Goal: Information Seeking & Learning: Learn about a topic

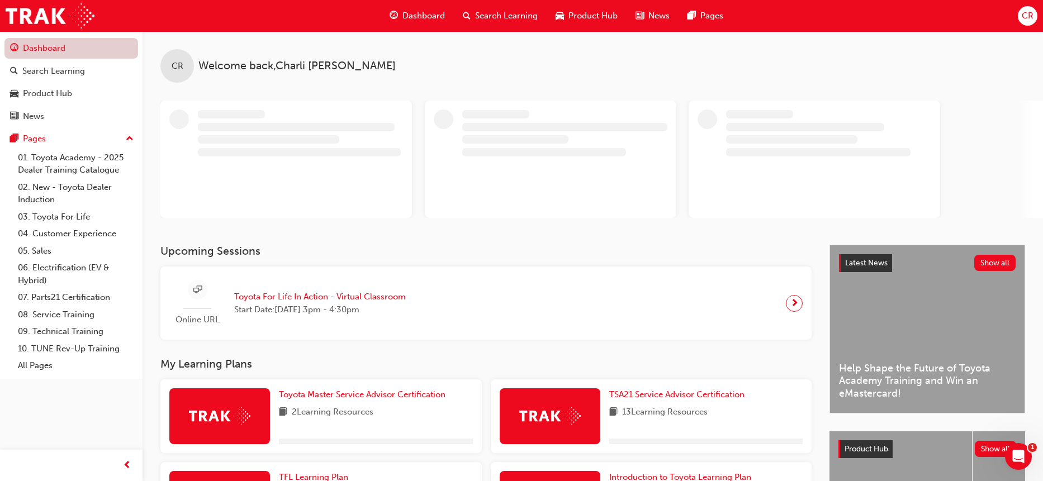
click at [69, 49] on link "Dashboard" at bounding box center [71, 48] width 134 height 21
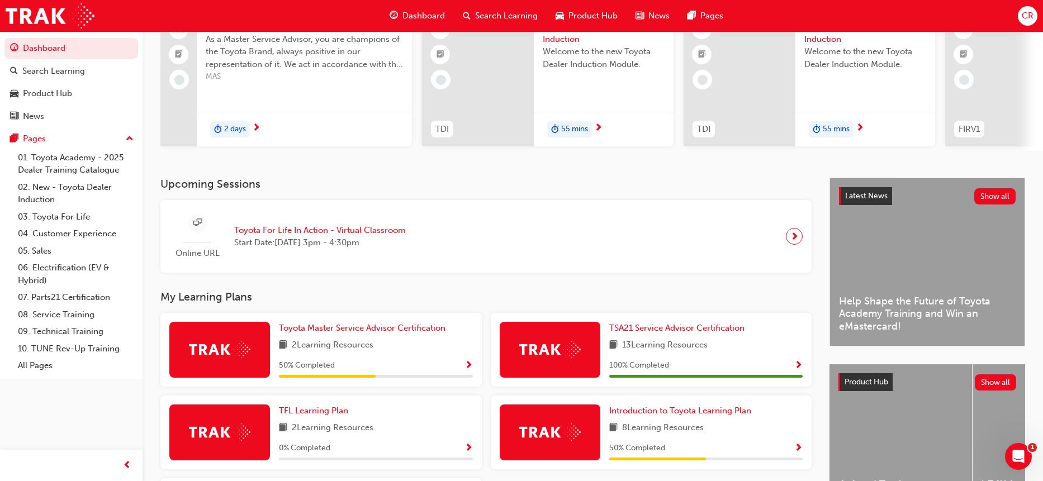
scroll to position [224, 0]
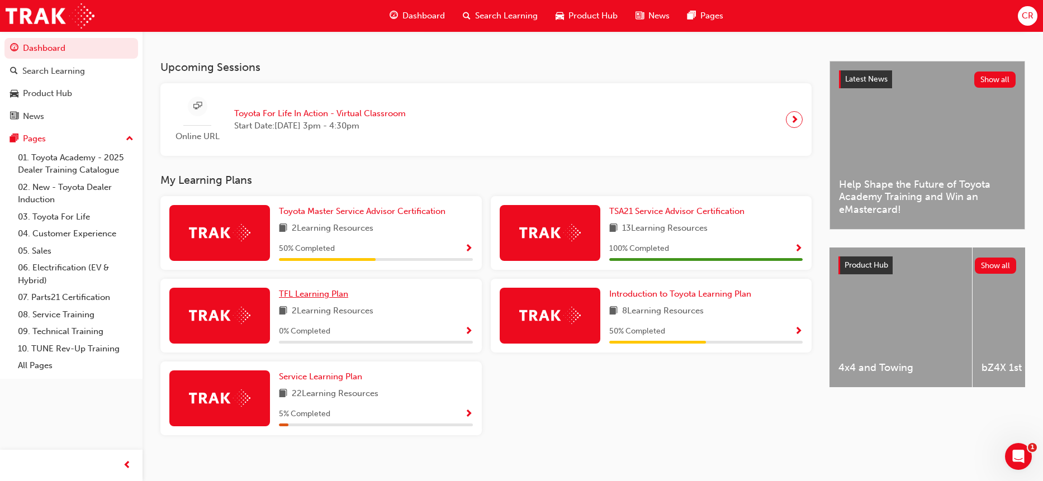
click at [317, 299] on span "TFL Learning Plan" at bounding box center [313, 294] width 69 height 10
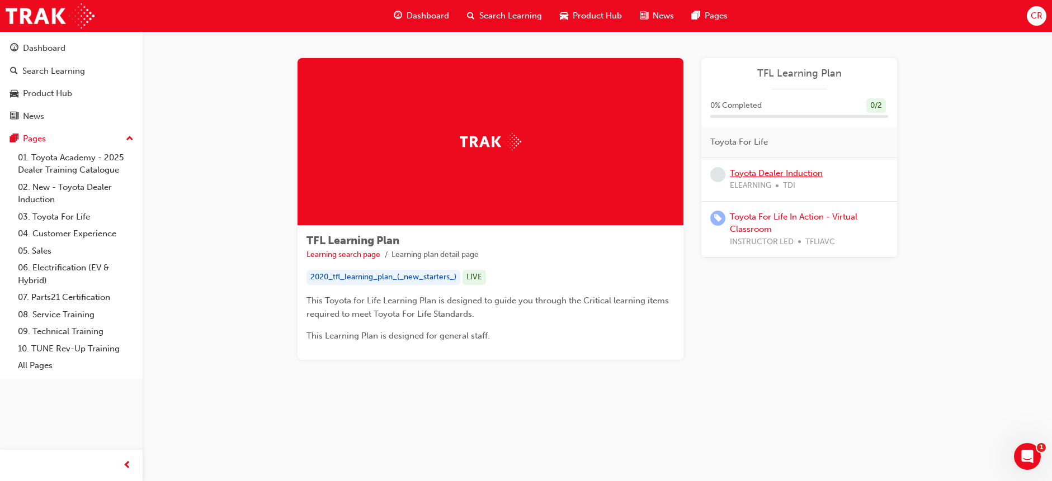
click at [763, 168] on link "Toyota Dealer Induction" at bounding box center [776, 173] width 93 height 10
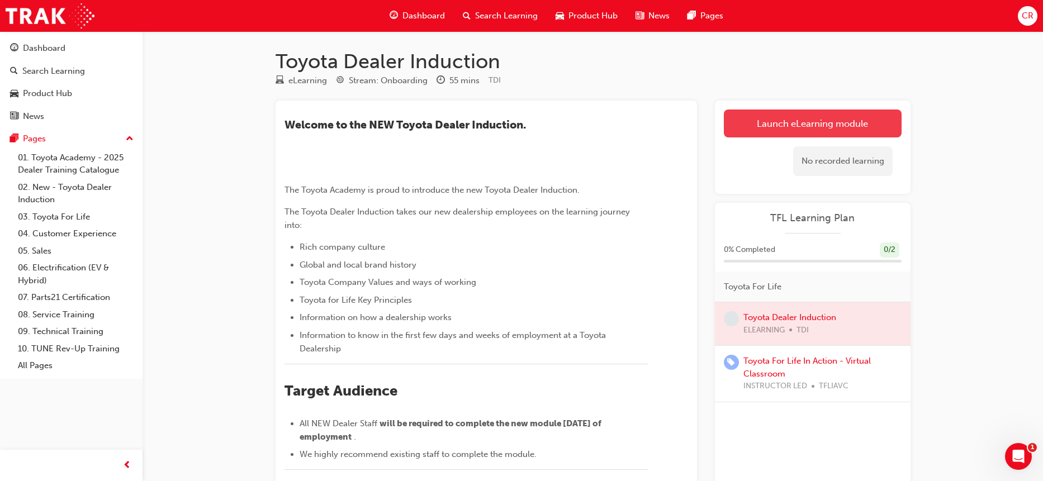
click at [787, 119] on link "Launch eLearning module" at bounding box center [813, 124] width 178 height 28
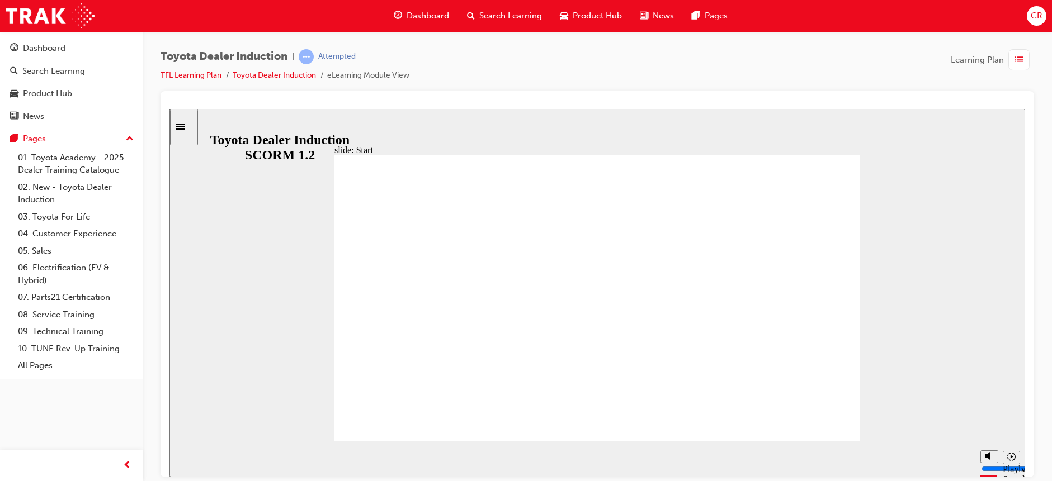
click at [917, 451] on div "playback controls" at bounding box center [576, 459] width 753 height 17
click at [932, 455] on div "playback controls" at bounding box center [576, 457] width 753 height 12
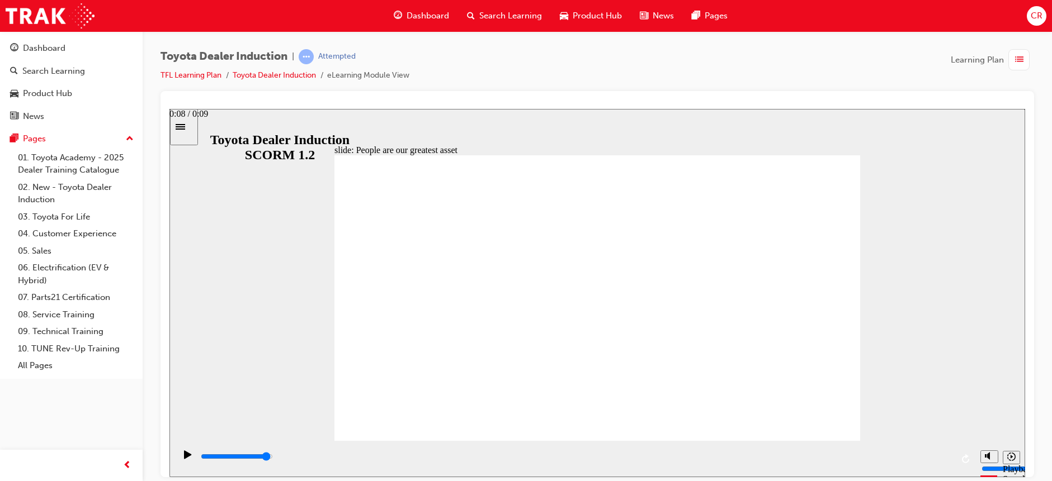
click at [928, 453] on div "playback controls" at bounding box center [576, 459] width 753 height 17
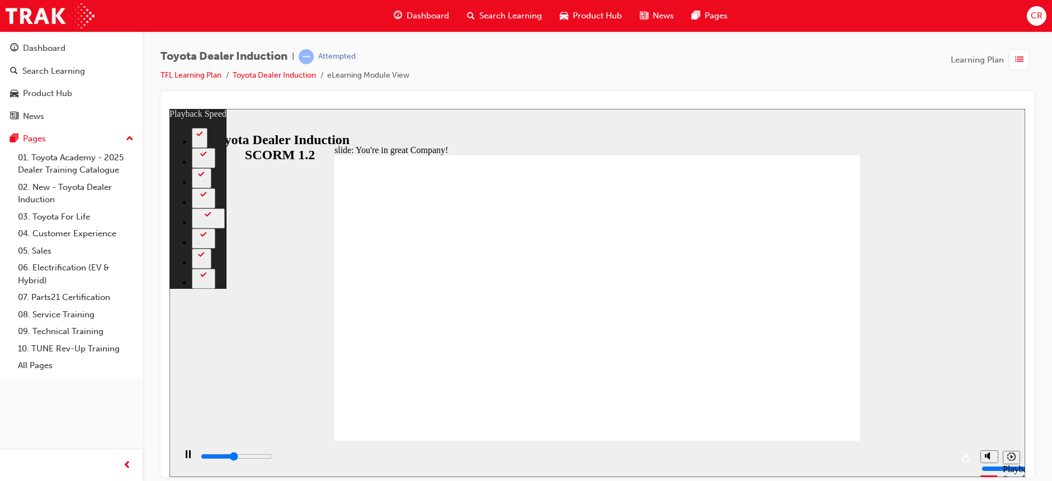
type input "3400"
type input "0"
type input "3700"
type input "0"
type input "3900"
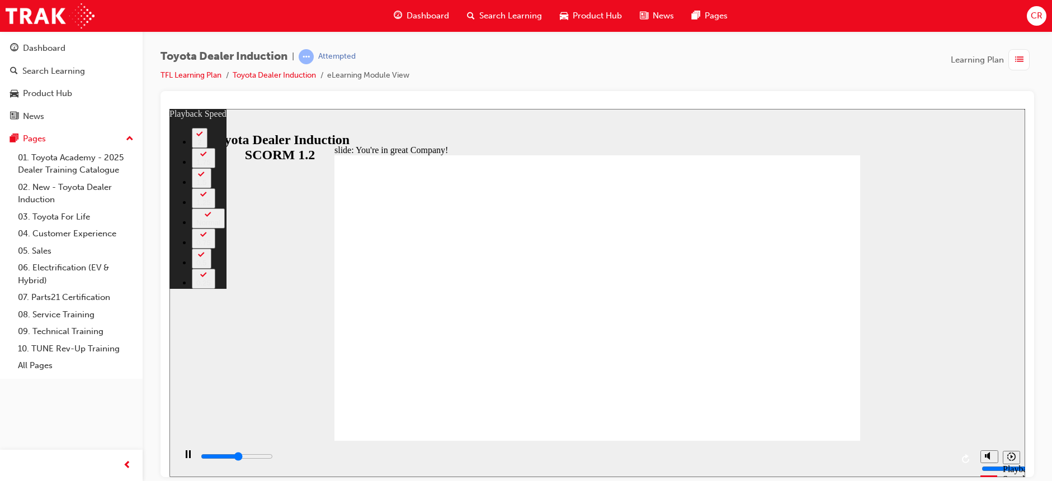
type input "1"
type input "4000"
type input "1"
type input "4200"
type input "1"
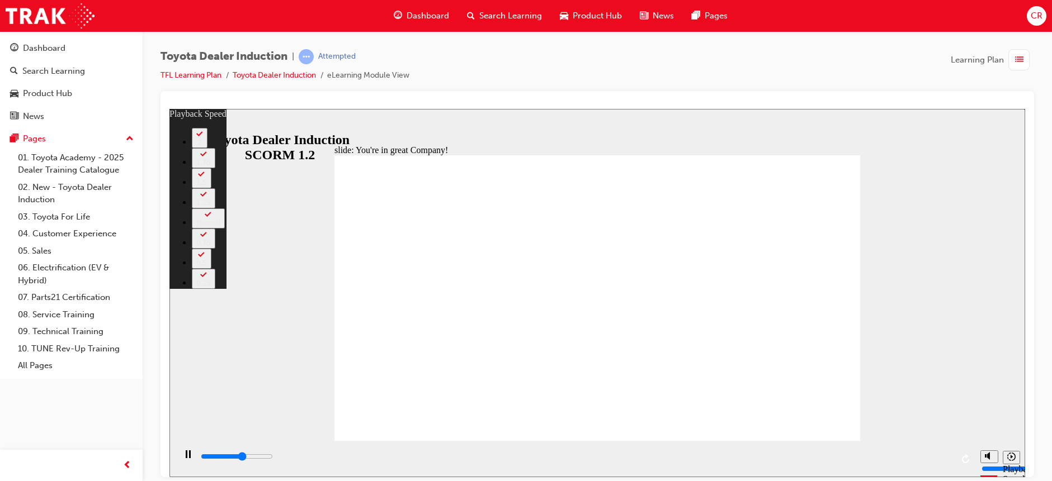
type input "4500"
type input "1"
type input "4700"
type input "1"
type input "5000"
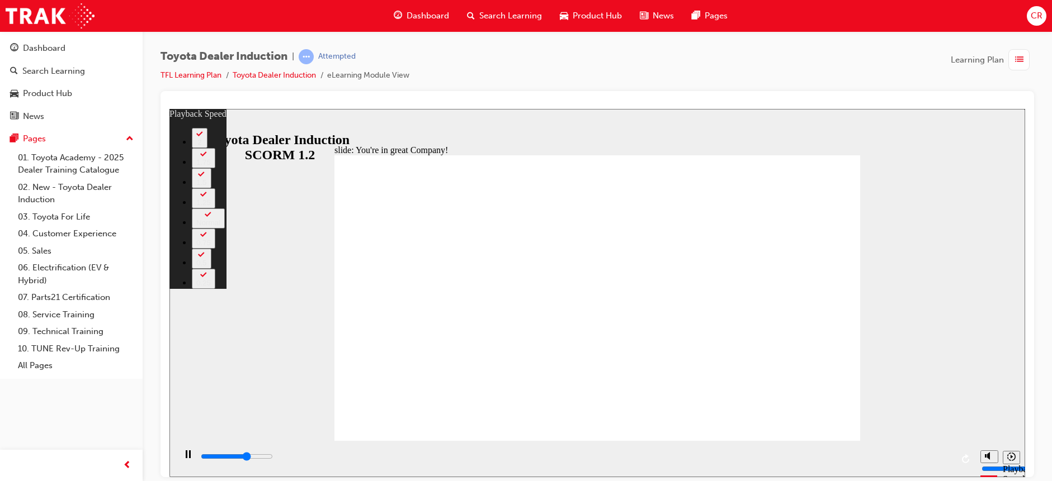
type input "151"
type input "5000"
type input "151"
type input "5000"
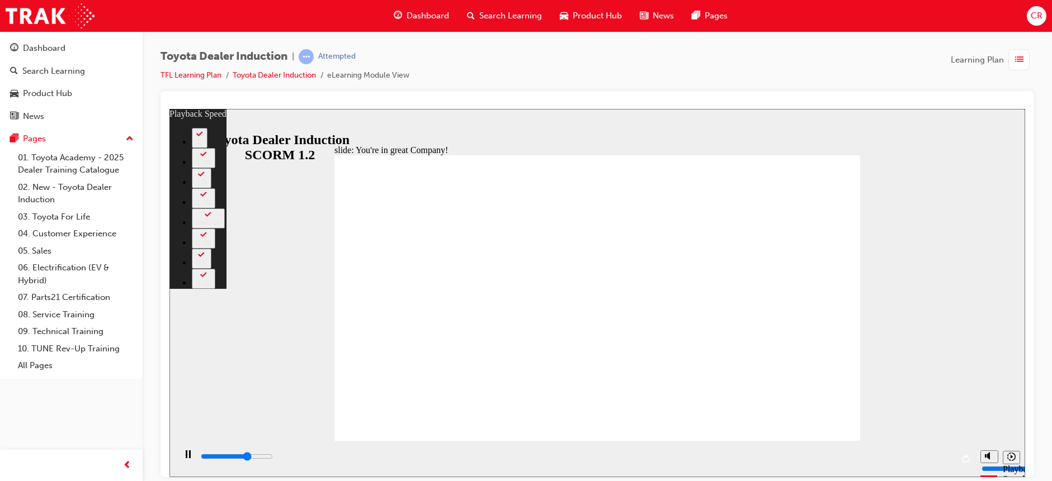
type input "151"
type input "5300"
type input "151"
type input "5600"
type input "151"
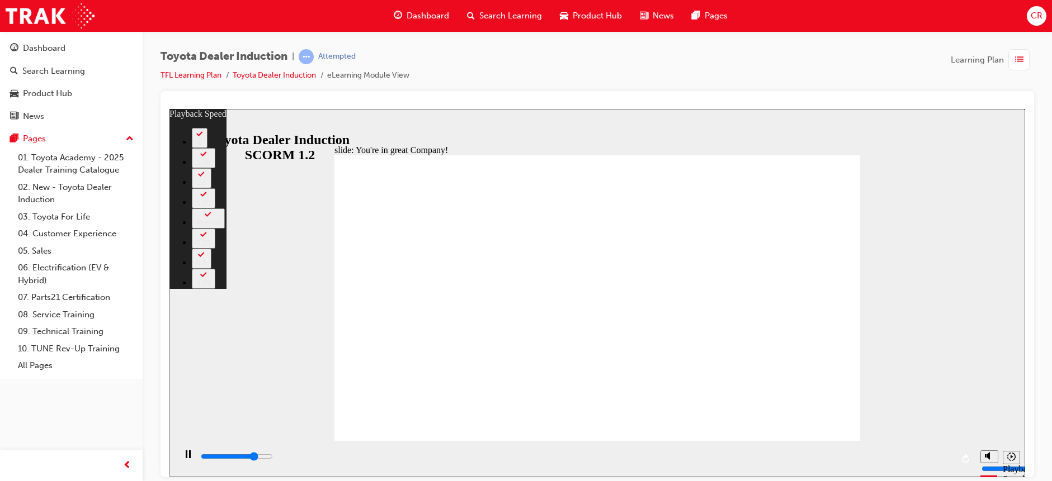
type input "5800"
type input "152"
type input "6100"
type input "152"
type input "6400"
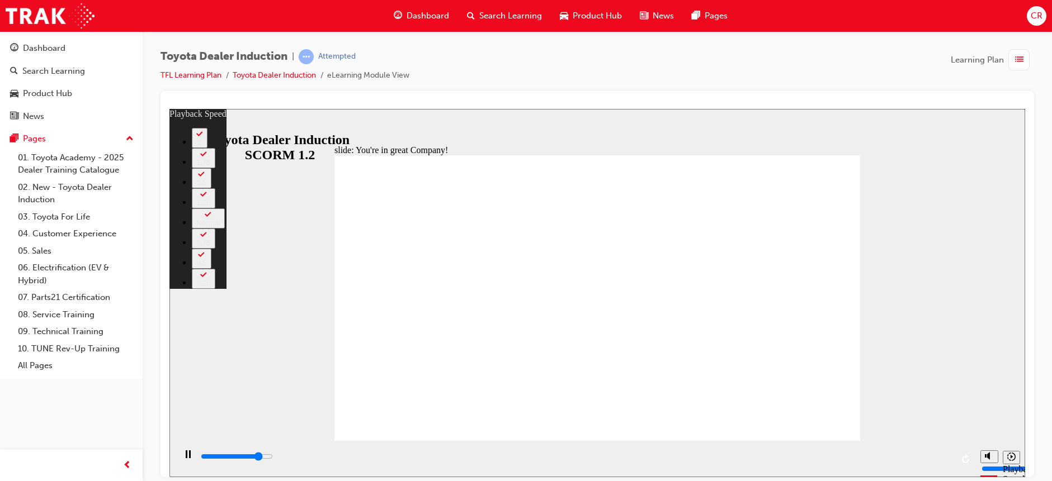
type input "152"
type input "6600"
type input "152"
type input "6900"
type input "153"
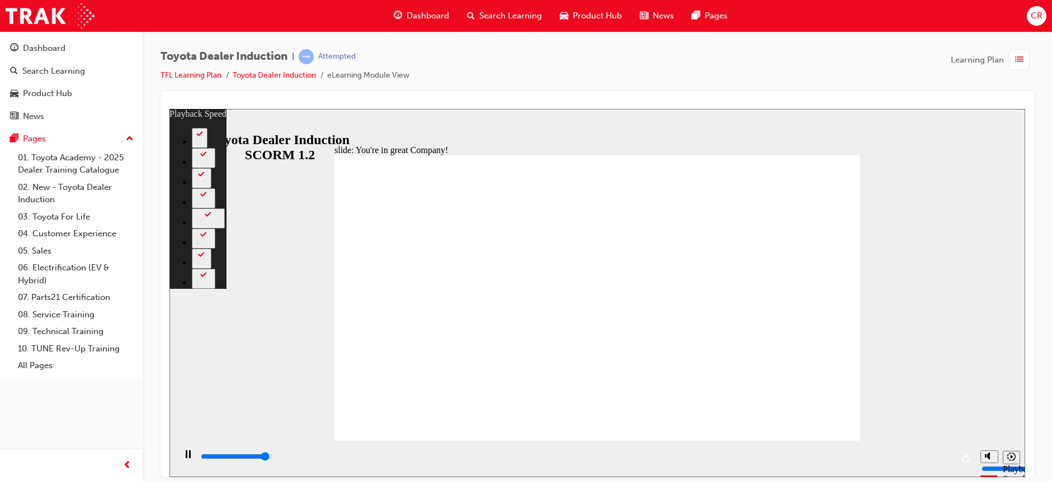
type input "7200"
type input "153"
type input "7400"
type input "153"
type input "7500"
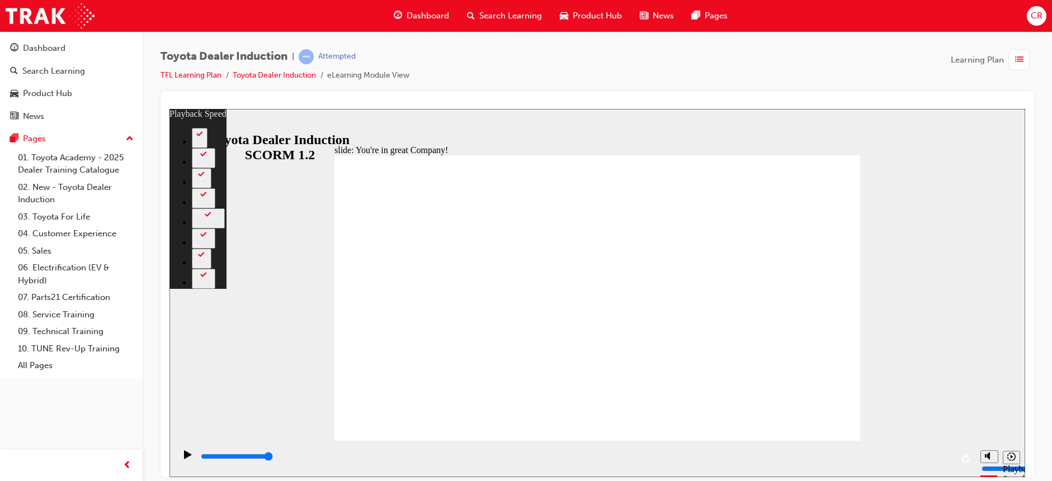
type input "156"
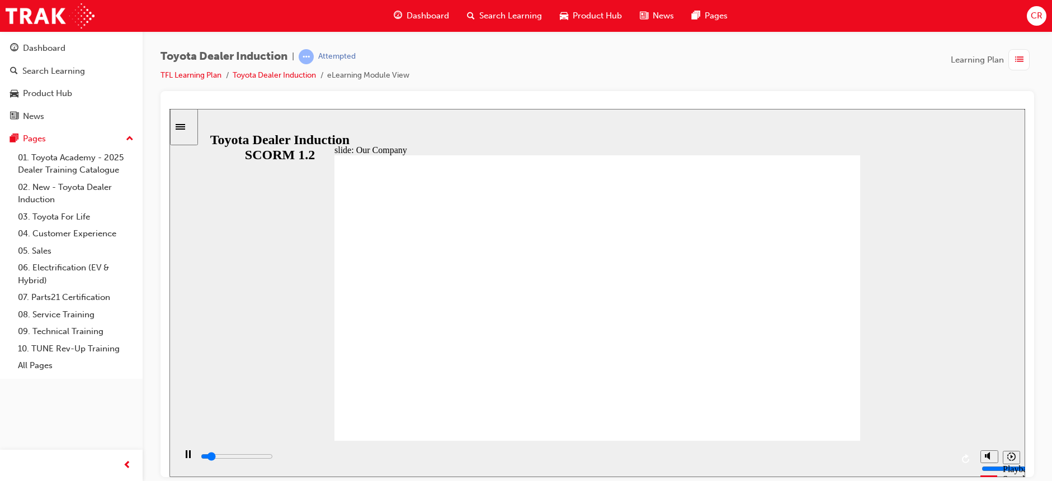
click at [883, 319] on div "slide: Our Company Rectangle 1 Our Company Toyota Motor Corporation is the worl…" at bounding box center [596, 292] width 855 height 368
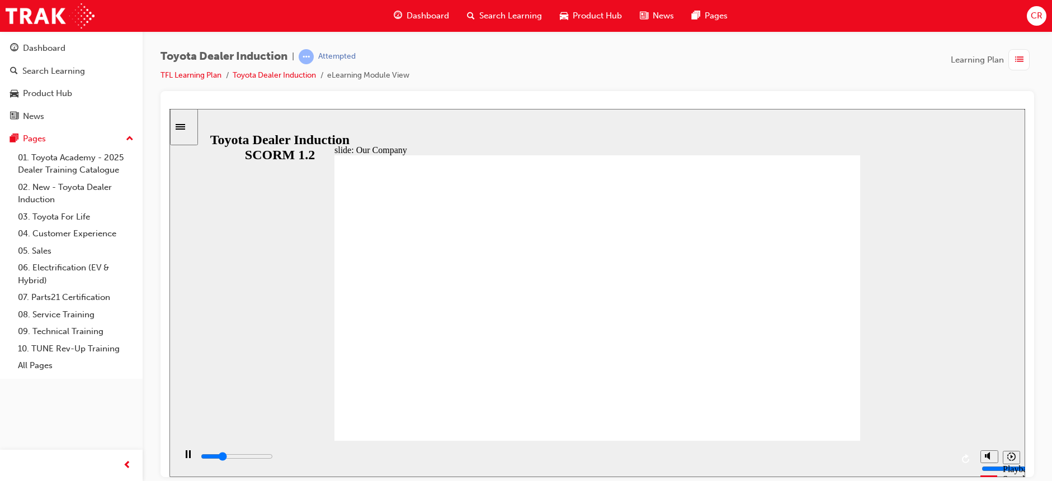
drag, startPoint x: 592, startPoint y: 167, endPoint x: 581, endPoint y: 207, distance: 42.2
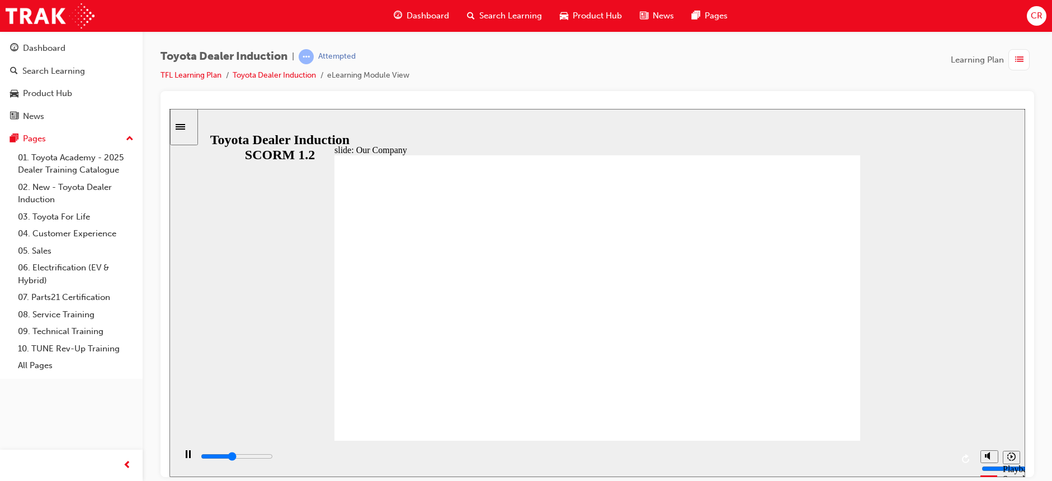
drag, startPoint x: 581, startPoint y: 235, endPoint x: 598, endPoint y: 226, distance: 19.3
drag, startPoint x: 598, startPoint y: 226, endPoint x: 572, endPoint y: 239, distance: 29.5
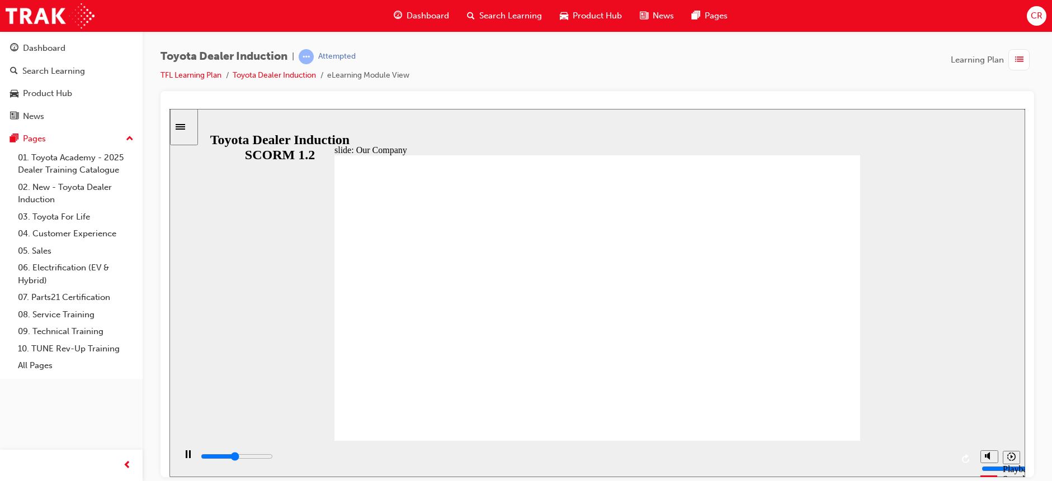
type input "8300"
drag, startPoint x: 591, startPoint y: 387, endPoint x: 612, endPoint y: 385, distance: 21.3
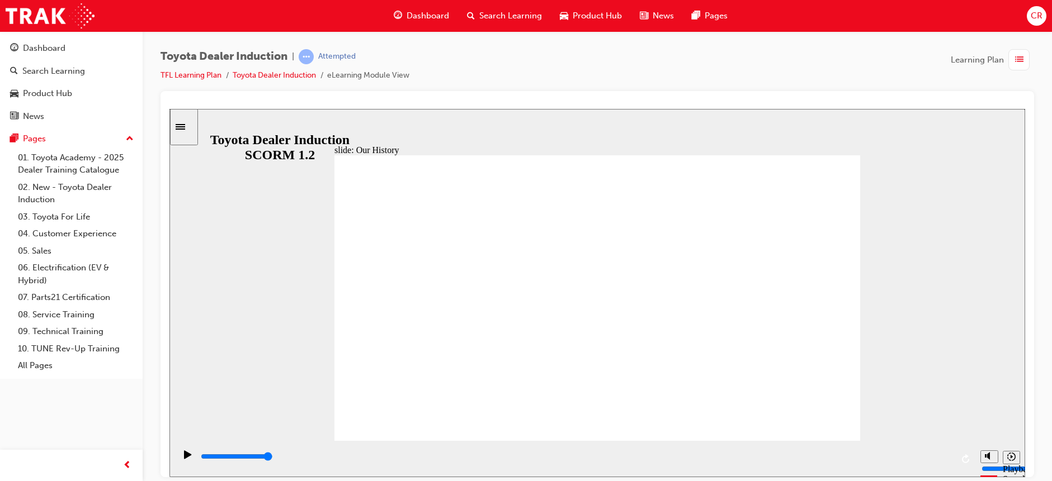
drag, startPoint x: 592, startPoint y: 385, endPoint x: 346, endPoint y: 334, distance: 251.8
drag, startPoint x: 454, startPoint y: 382, endPoint x: 701, endPoint y: 382, distance: 246.6
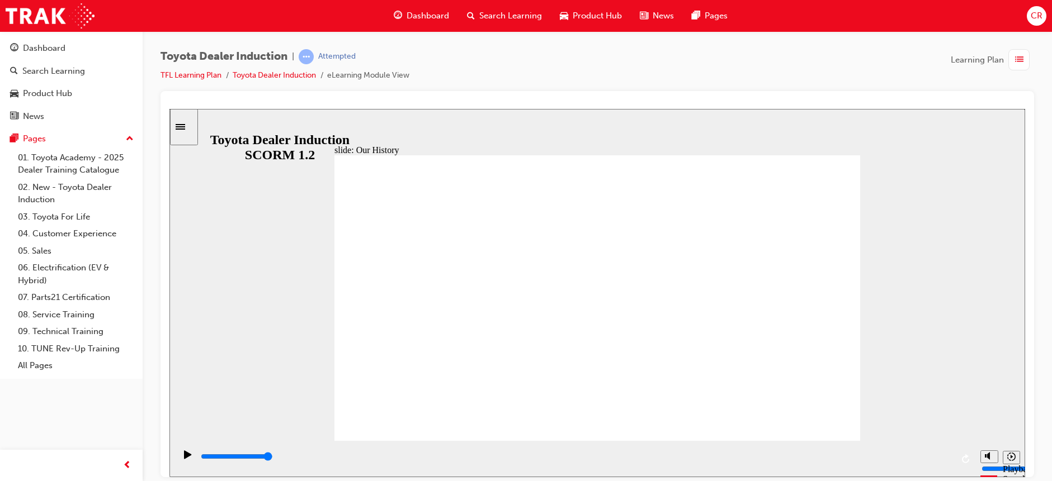
type input "3"
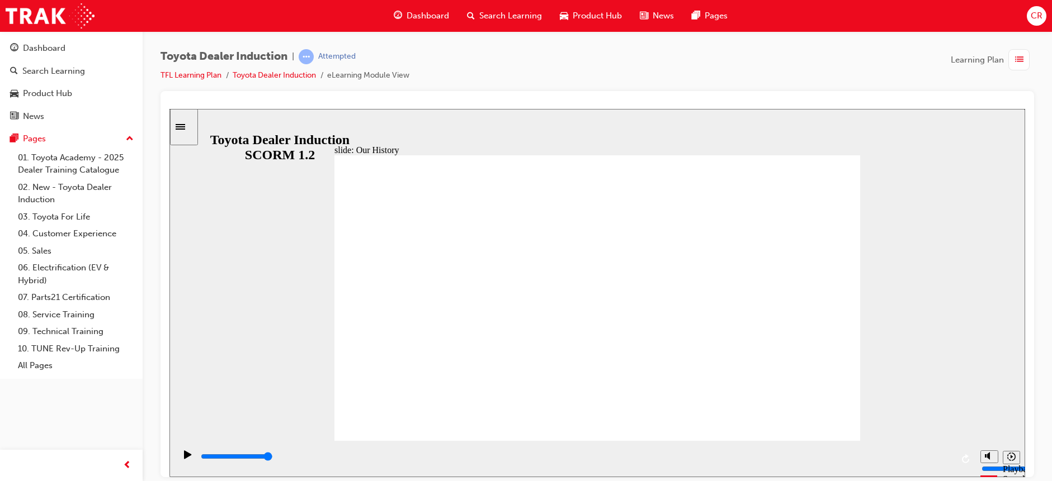
drag, startPoint x: 451, startPoint y: 379, endPoint x: 831, endPoint y: 408, distance: 380.8
click at [310, 352] on div "slide: Our Founding Spirit Rectangle 1 Our Founding Spirit BACK BACK NEXT NEXT …" at bounding box center [596, 292] width 855 height 368
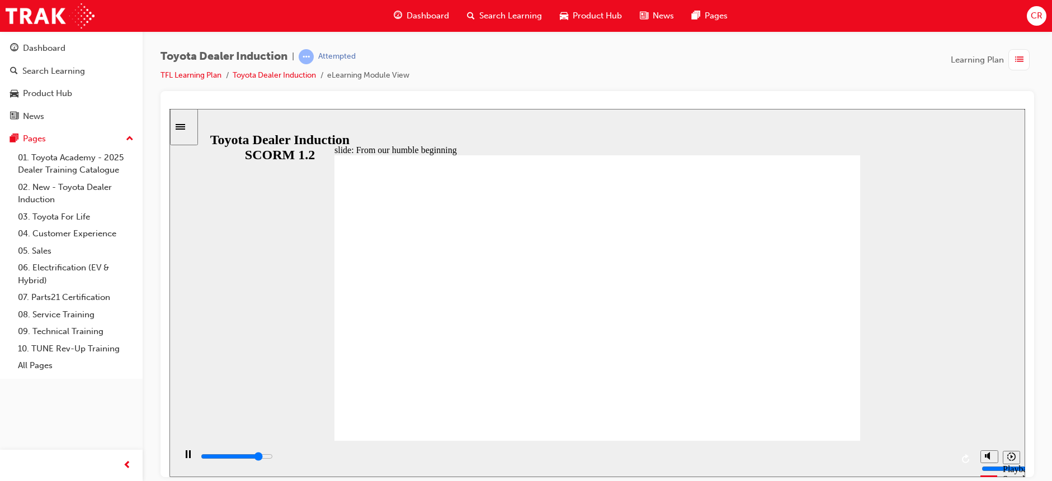
click at [937, 460] on div "playback controls" at bounding box center [576, 457] width 753 height 12
drag, startPoint x: 802, startPoint y: 412, endPoint x: 820, endPoint y: 422, distance: 20.0
click at [944, 455] on div "playback controls" at bounding box center [576, 457] width 753 height 12
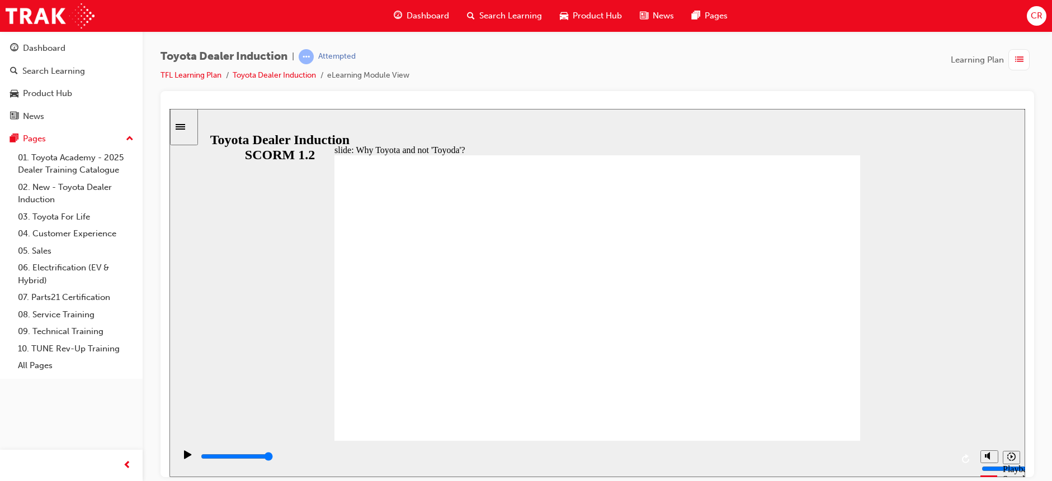
click at [941, 463] on div "playback controls" at bounding box center [576, 457] width 753 height 12
drag, startPoint x: 684, startPoint y: 367, endPoint x: 676, endPoint y: 363, distance: 8.8
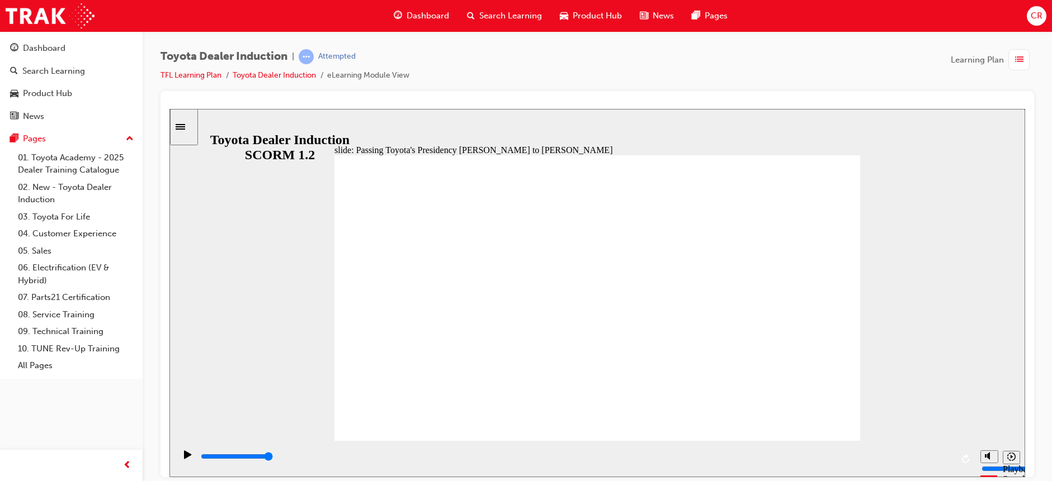
type input "5000"
radio input "true"
drag, startPoint x: 518, startPoint y: 328, endPoint x: 843, endPoint y: 169, distance: 361.6
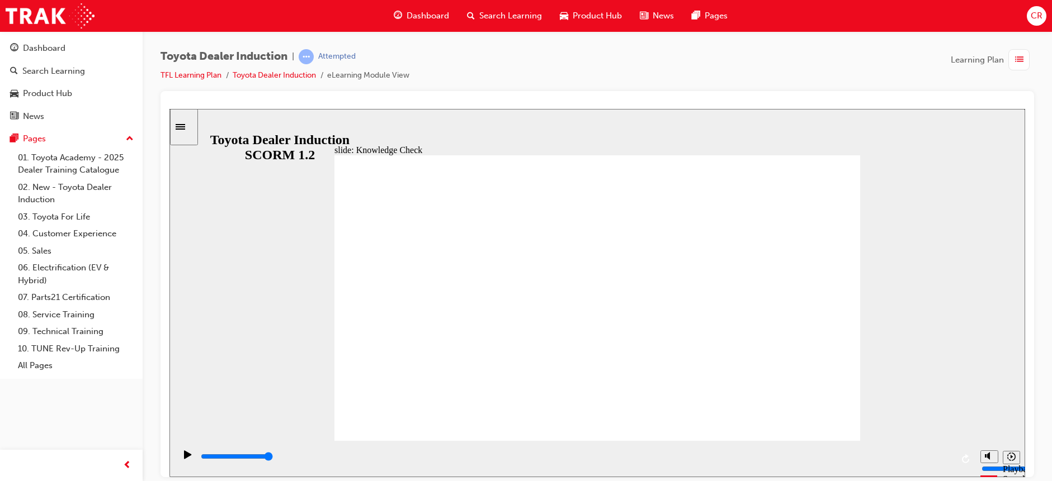
type input "2600"
radio input "true"
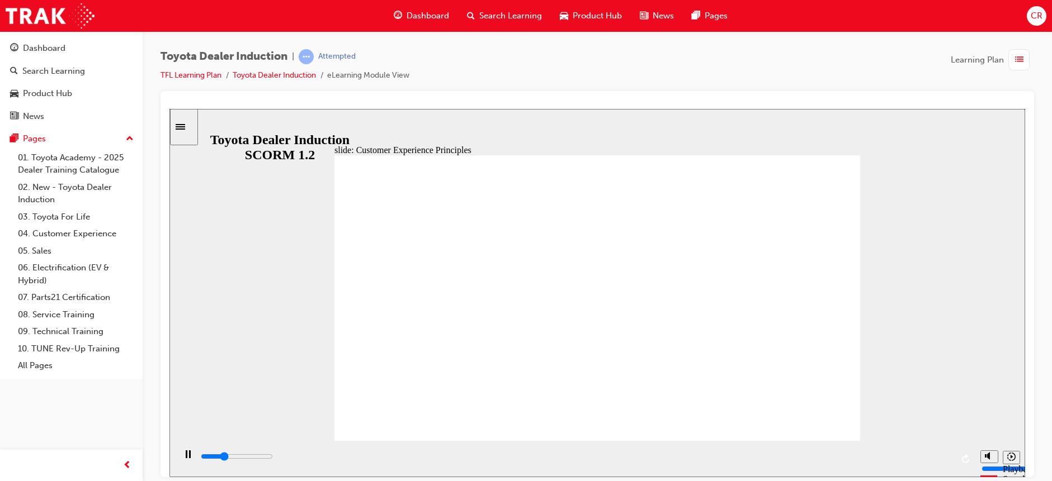
click at [930, 456] on div "playback controls" at bounding box center [576, 457] width 753 height 12
click at [939, 452] on div "playback controls" at bounding box center [576, 459] width 753 height 17
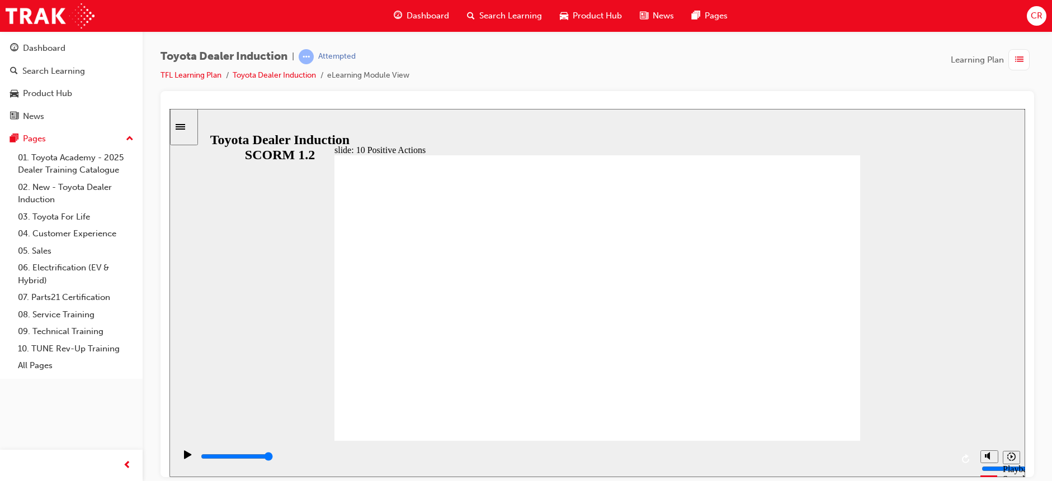
drag, startPoint x: 852, startPoint y: 143, endPoint x: 852, endPoint y: 149, distance: 6.2
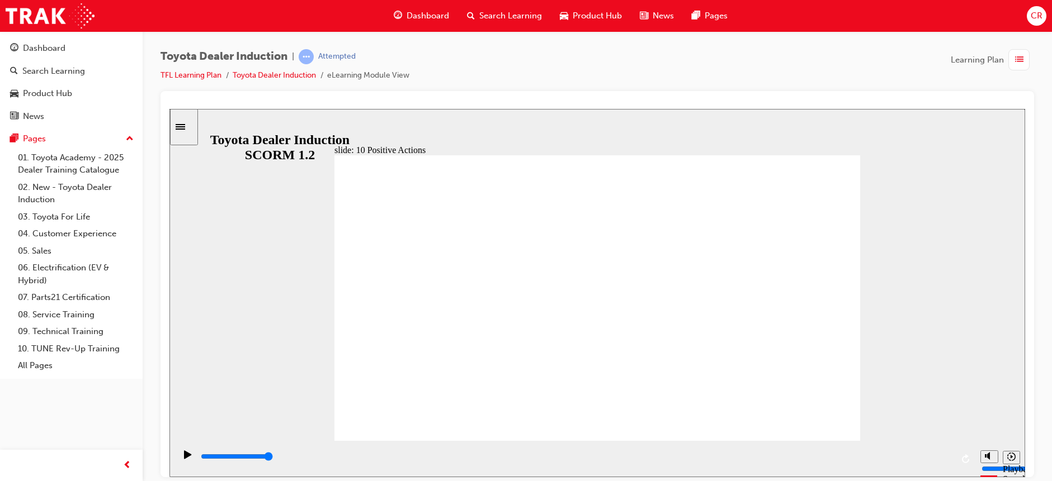
click at [852, 149] on div "slide: 10 Positive Actions Multiply 1 [DATE], and every day, we take ownership …" at bounding box center [596, 292] width 855 height 368
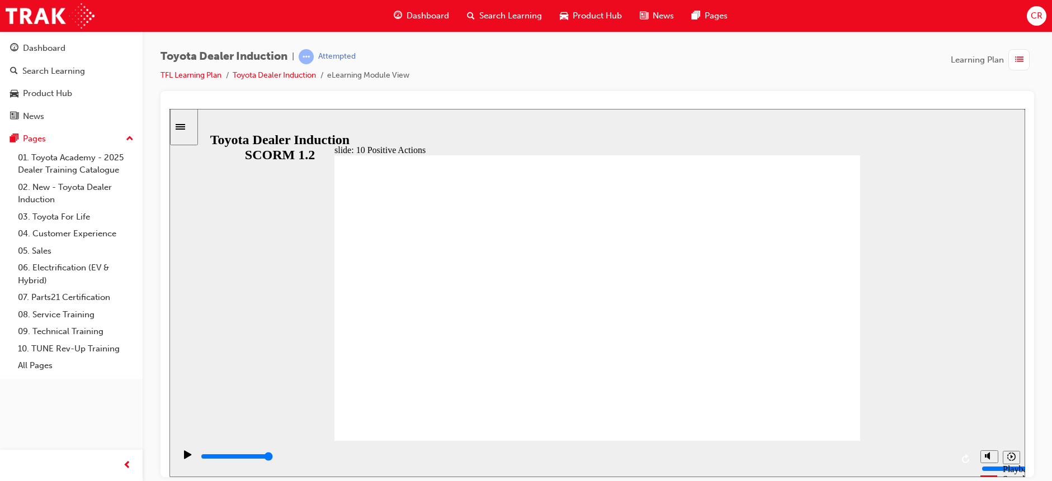
drag, startPoint x: 845, startPoint y: 165, endPoint x: 843, endPoint y: 159, distance: 6.8
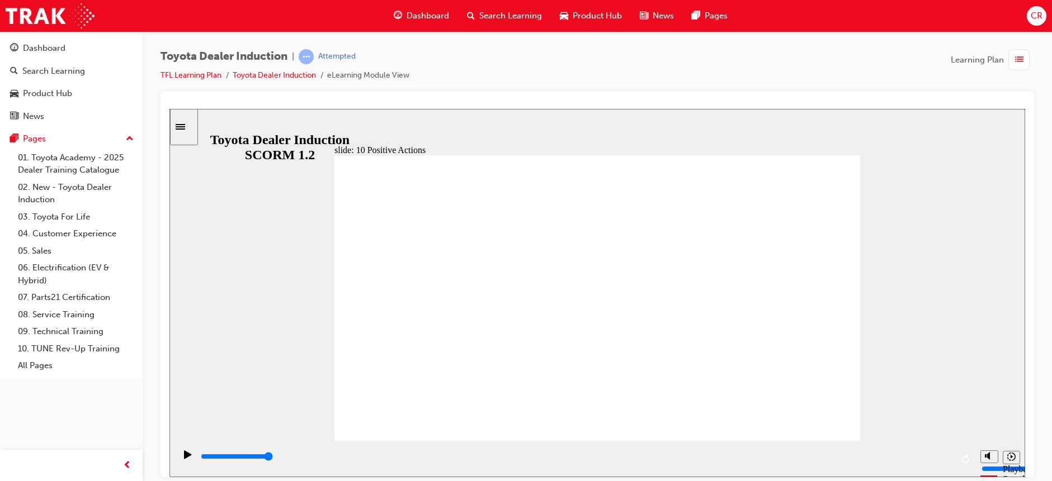
click at [942, 451] on div "playback controls" at bounding box center [576, 459] width 753 height 17
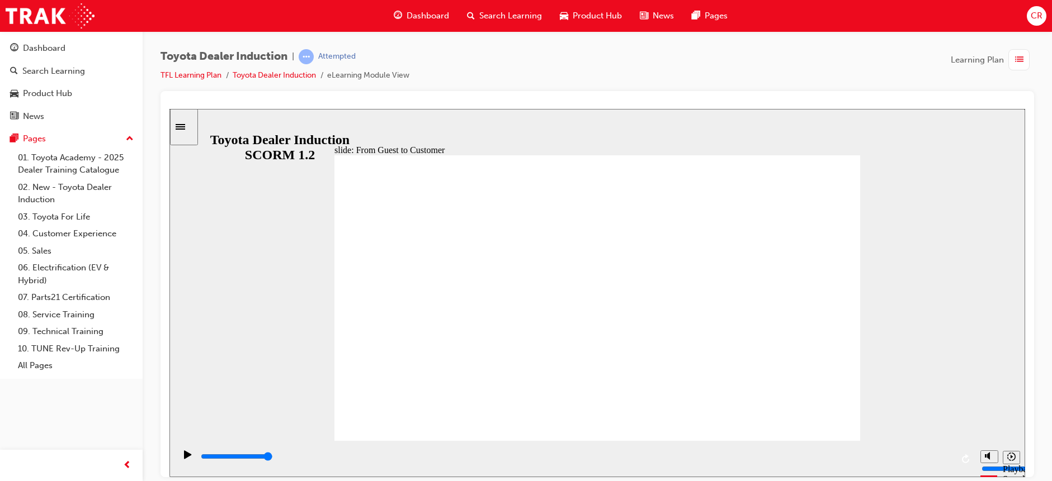
drag, startPoint x: 697, startPoint y: 337, endPoint x: 692, endPoint y: 334, distance: 6.5
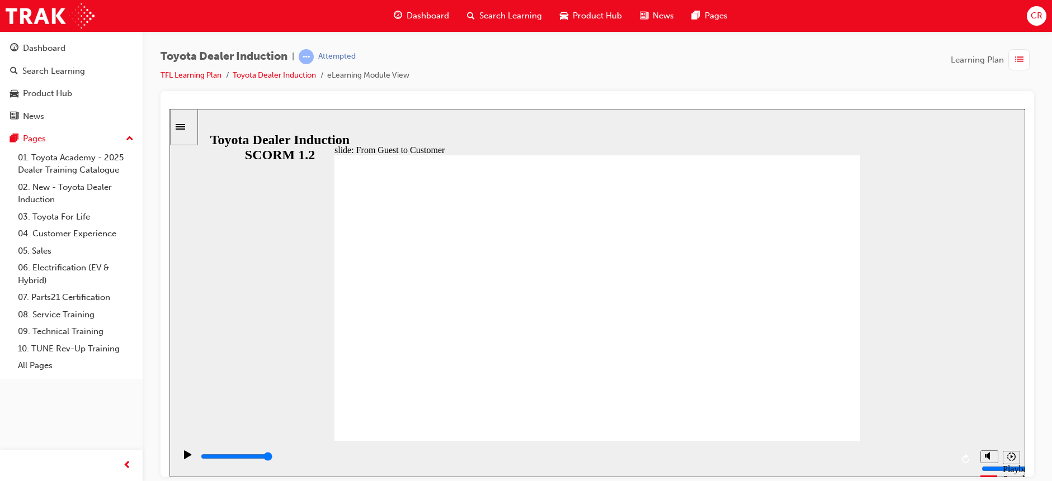
click at [791, 125] on div "slide: From Guest to Customer THE HI STORY ❮ GUEST ❮ CUSTOMER  Rectangle 3 Due…" at bounding box center [596, 292] width 855 height 368
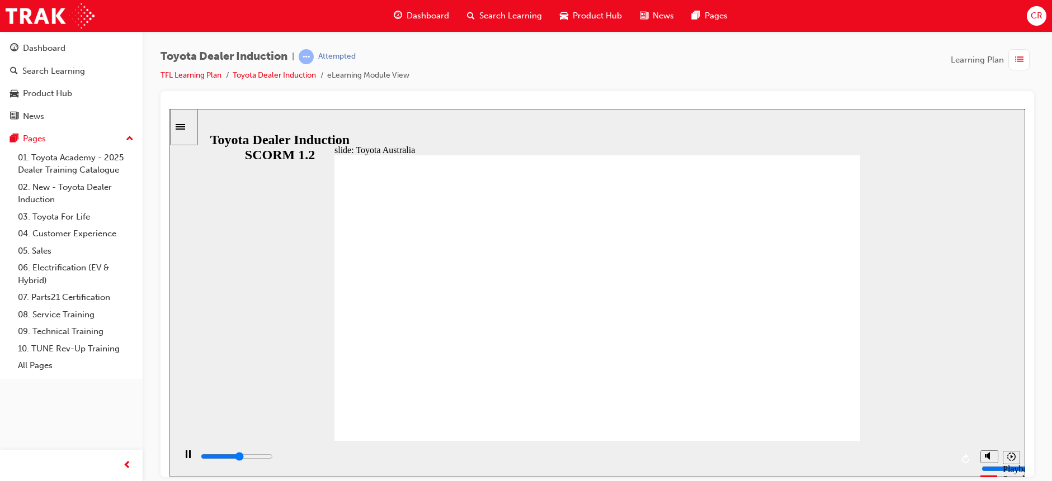
click at [55, 147] on button "Pages" at bounding box center [71, 139] width 134 height 21
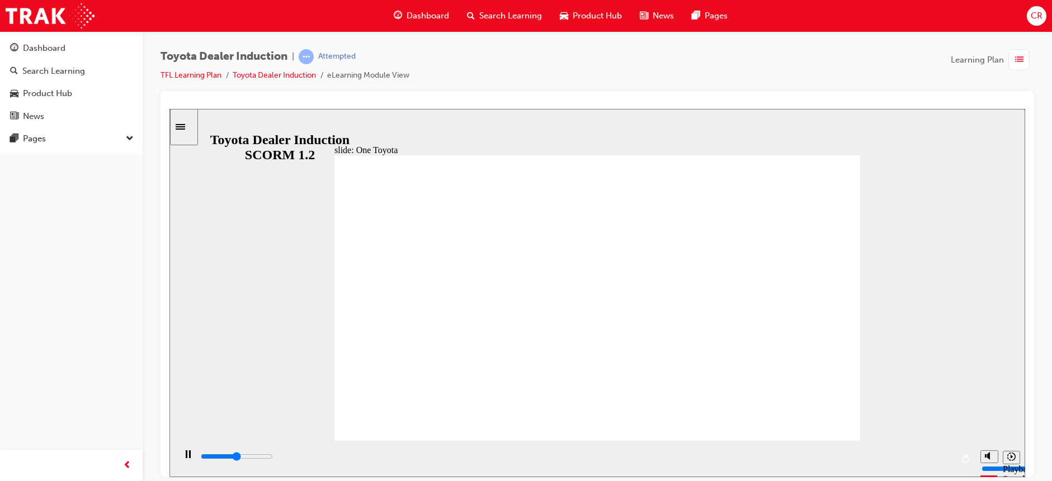
click at [82, 29] on div "Dashboard Search Learning Product Hub News Pages CR" at bounding box center [526, 16] width 1052 height 32
click at [72, 53] on div "Dashboard" at bounding box center [71, 48] width 122 height 14
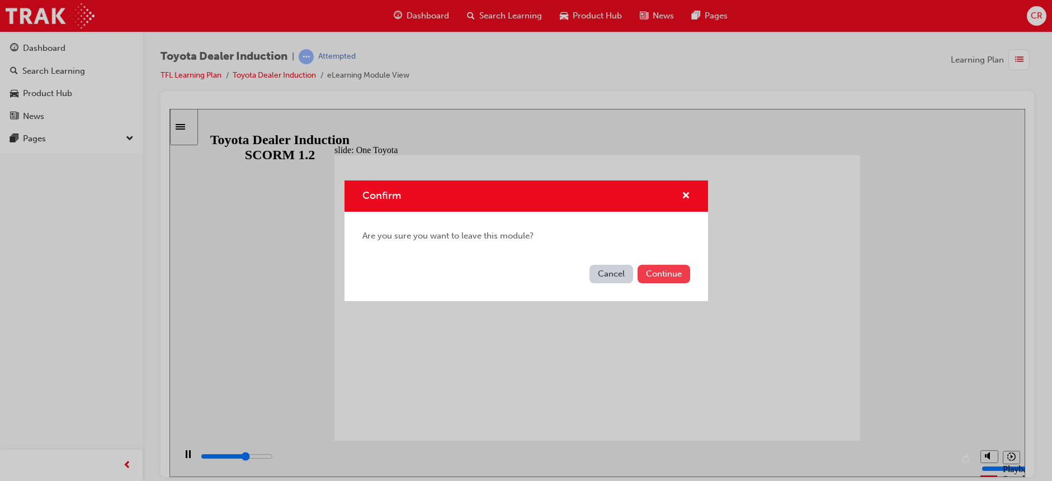
type input "7300"
click at [674, 269] on button "Continue" at bounding box center [663, 274] width 53 height 18
